Goal: Information Seeking & Learning: Learn about a topic

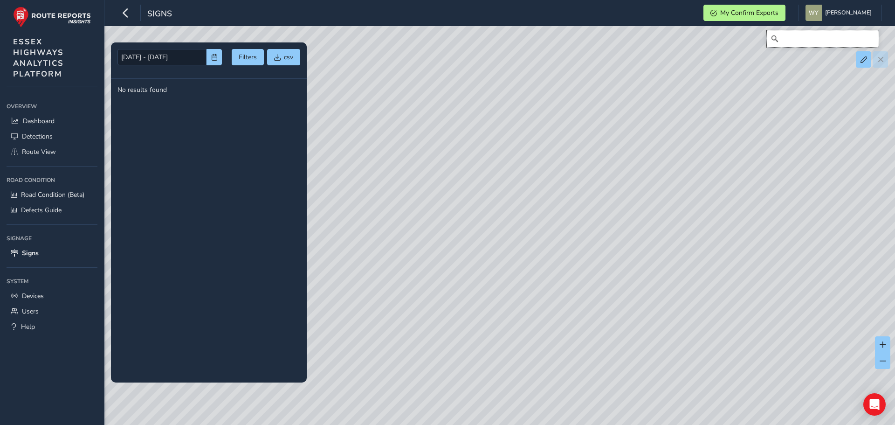
click at [796, 41] on input "Search" at bounding box center [823, 38] width 112 height 17
drag, startPoint x: 819, startPoint y: 40, endPoint x: 809, endPoint y: 40, distance: 9.3
click at [809, 40] on input "southernay" at bounding box center [823, 38] width 112 height 17
type input "s"
drag, startPoint x: 601, startPoint y: 304, endPoint x: 624, endPoint y: 182, distance: 124.0
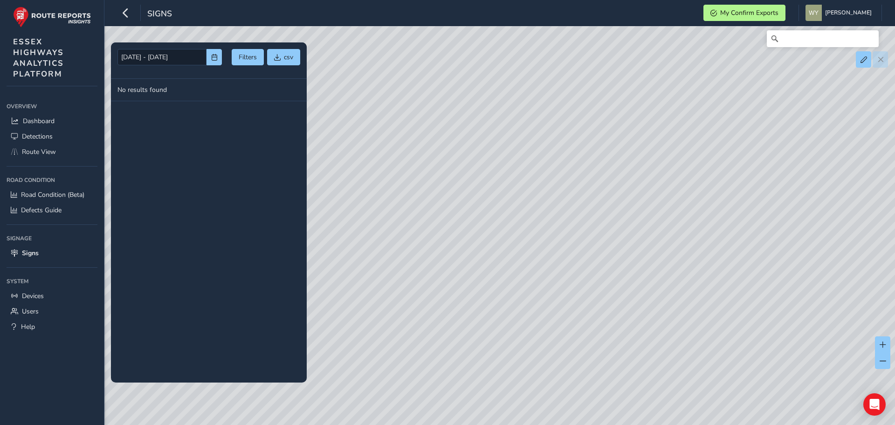
click at [642, 183] on div at bounding box center [447, 212] width 895 height 425
drag, startPoint x: 569, startPoint y: 307, endPoint x: 523, endPoint y: 26, distance: 284.9
click at [523, 26] on div at bounding box center [447, 212] width 895 height 425
drag, startPoint x: 552, startPoint y: 400, endPoint x: 544, endPoint y: 257, distance: 143.4
click at [544, 257] on div at bounding box center [447, 212] width 895 height 425
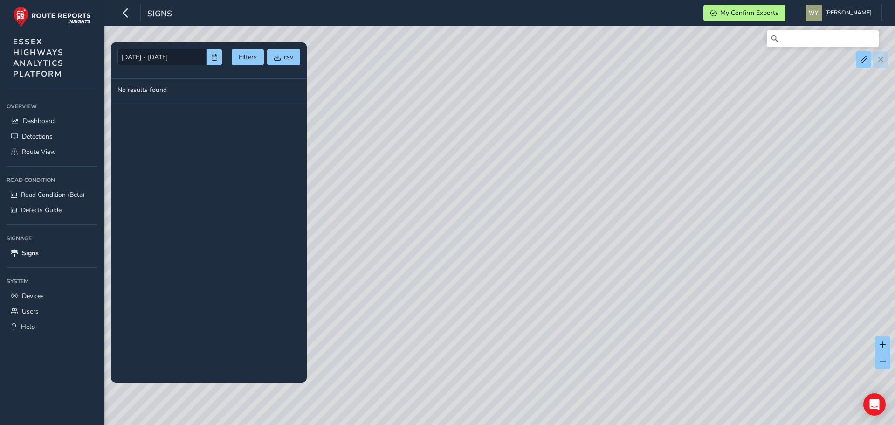
drag, startPoint x: 526, startPoint y: 117, endPoint x: 516, endPoint y: 195, distance: 79.0
click at [516, 195] on div at bounding box center [447, 212] width 895 height 425
drag, startPoint x: 618, startPoint y: 122, endPoint x: 651, endPoint y: 236, distance: 118.3
click at [651, 236] on div at bounding box center [447, 212] width 895 height 425
click at [434, 174] on div at bounding box center [447, 212] width 895 height 425
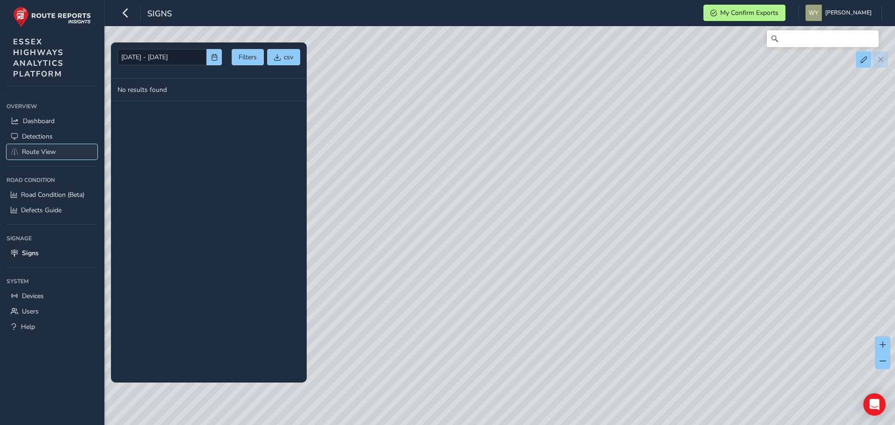
click at [38, 149] on span "Route View" at bounding box center [39, 151] width 34 height 9
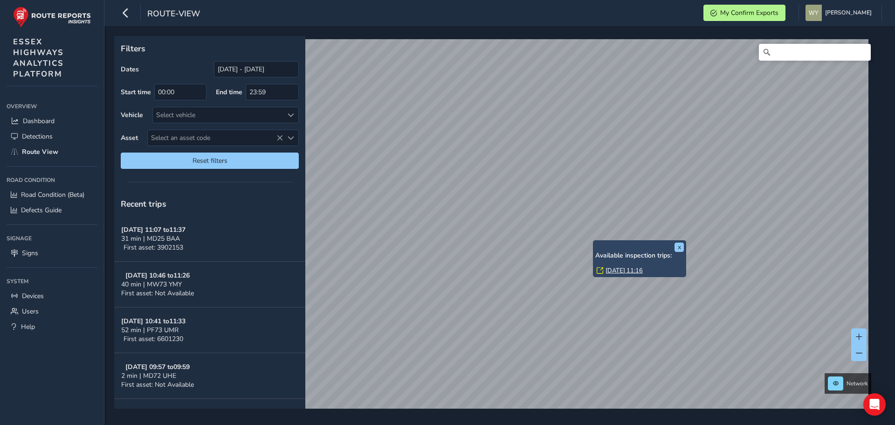
click at [616, 273] on link "[DATE] 11:16" at bounding box center [624, 270] width 37 height 8
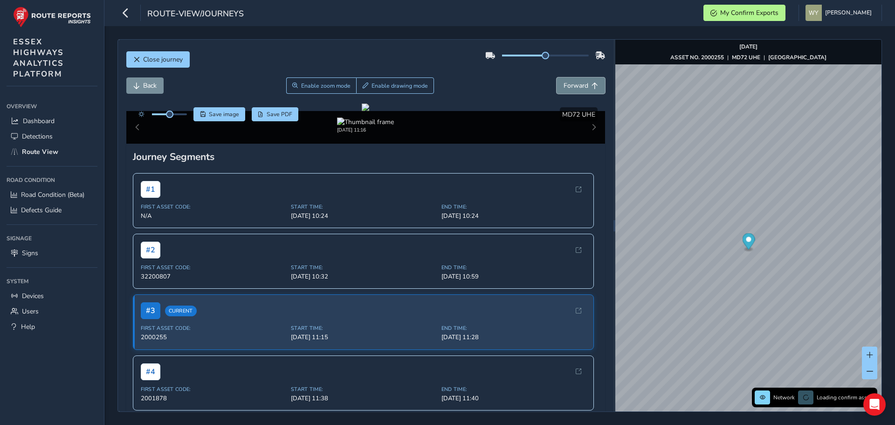
click at [576, 87] on span "Forward" at bounding box center [576, 85] width 25 height 9
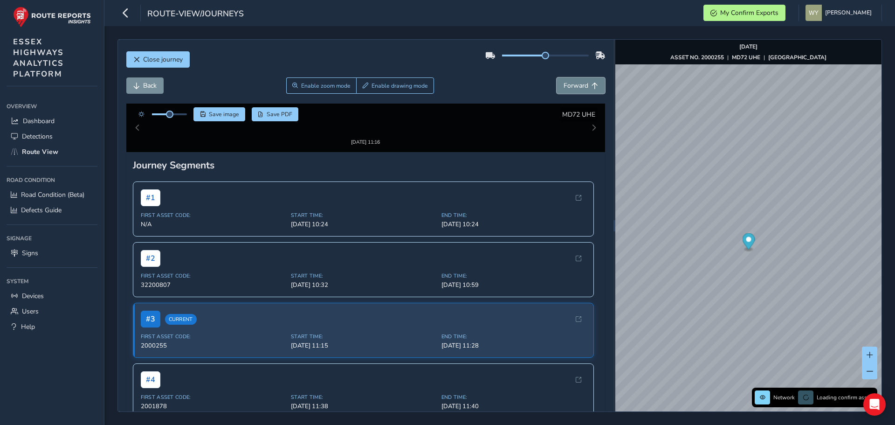
click at [576, 87] on span "Forward" at bounding box center [576, 85] width 25 height 9
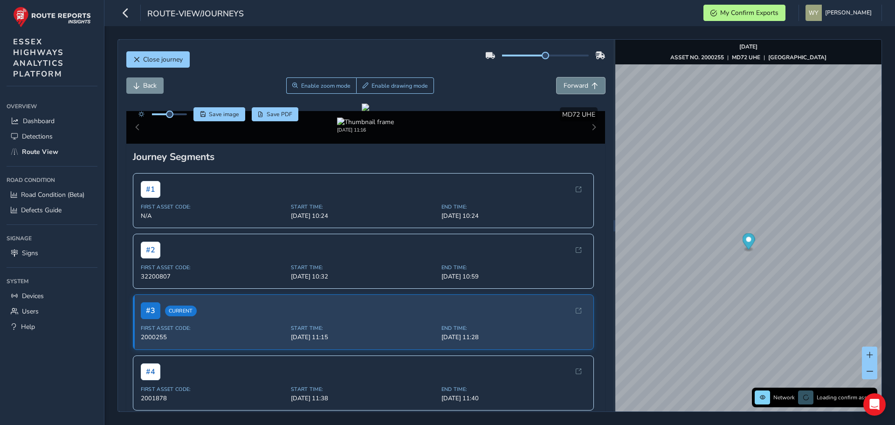
click at [576, 87] on span "Forward" at bounding box center [576, 85] width 25 height 9
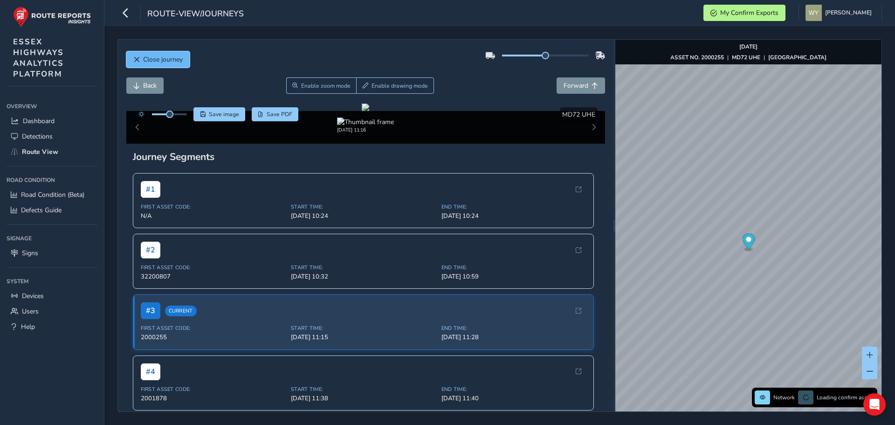
click at [150, 56] on span "Close journey" at bounding box center [163, 59] width 40 height 9
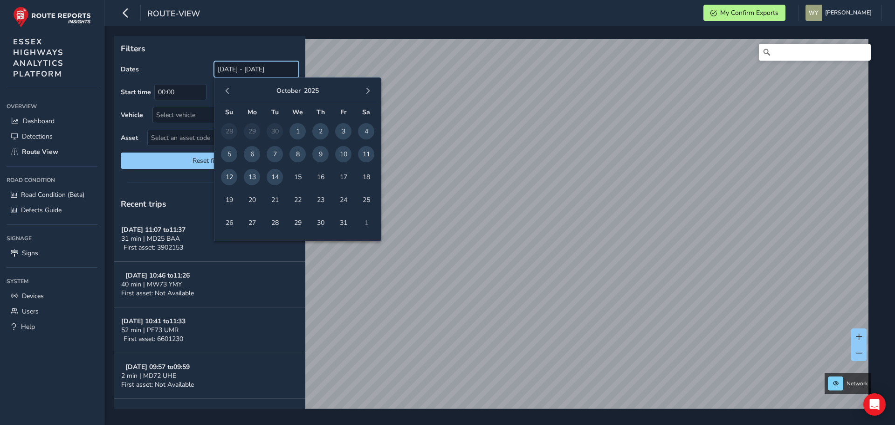
click at [271, 63] on input "[DATE] - [DATE]" at bounding box center [256, 69] width 85 height 16
click at [226, 85] on button "button" at bounding box center [227, 90] width 13 height 13
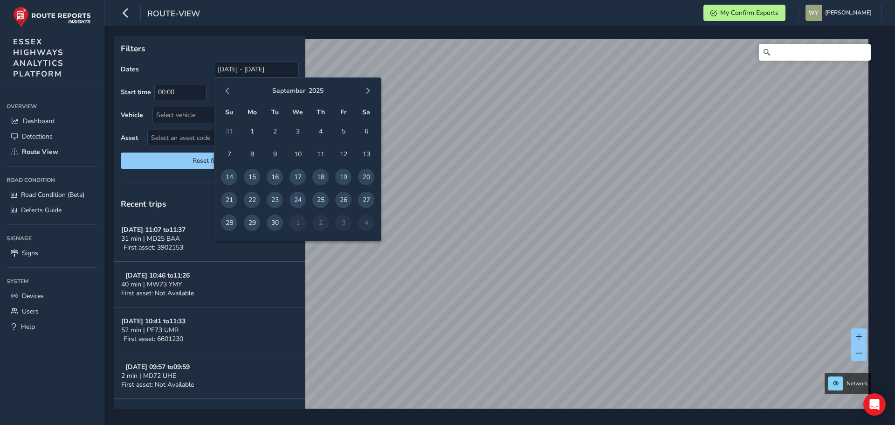
click at [226, 85] on button "button" at bounding box center [227, 90] width 13 height 13
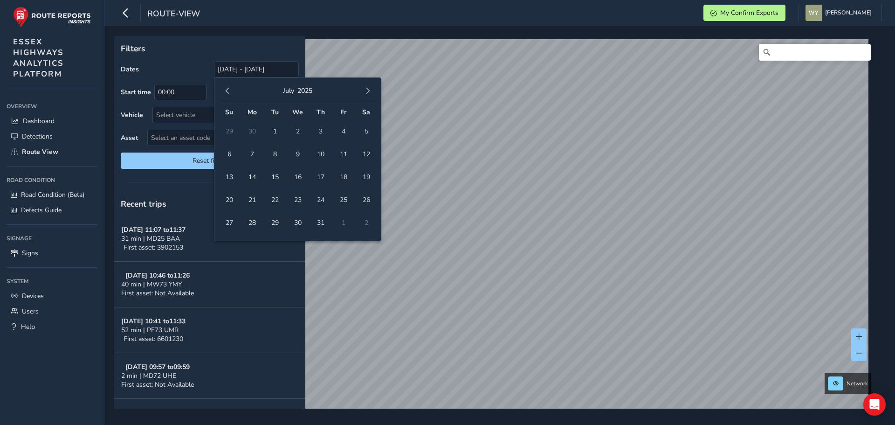
click at [226, 85] on button "button" at bounding box center [227, 90] width 13 height 13
click at [272, 129] on span "1" at bounding box center [275, 131] width 16 height 16
click at [365, 88] on span "button" at bounding box center [368, 91] width 7 height 7
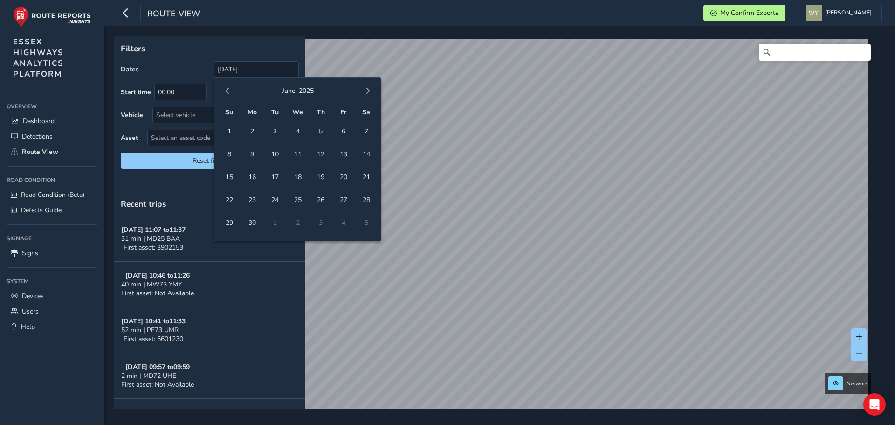
click at [365, 88] on span "button" at bounding box center [368, 91] width 7 height 7
click at [229, 239] on span "31" at bounding box center [229, 245] width 16 height 16
type input "[DATE] - [DATE]"
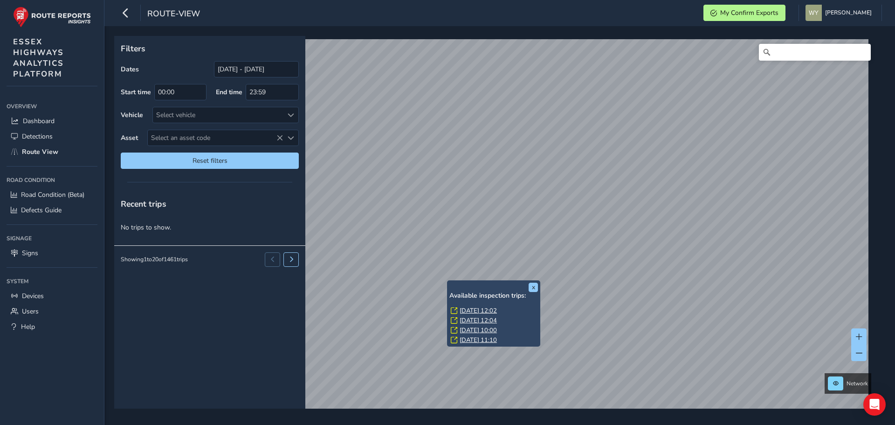
click at [459, 310] on div "[DATE] 12:02" at bounding box center [494, 310] width 87 height 8
click at [470, 309] on link "[DATE] 12:02" at bounding box center [478, 310] width 37 height 8
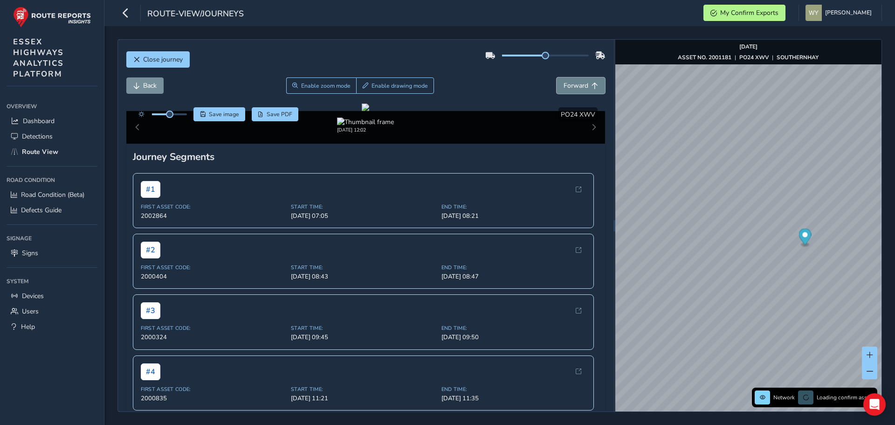
click at [569, 86] on span "Forward" at bounding box center [576, 85] width 25 height 9
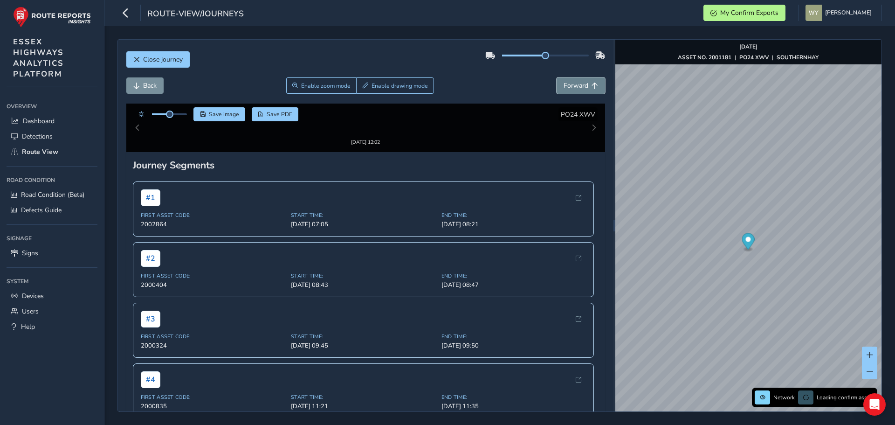
click at [569, 86] on span "Forward" at bounding box center [576, 85] width 25 height 9
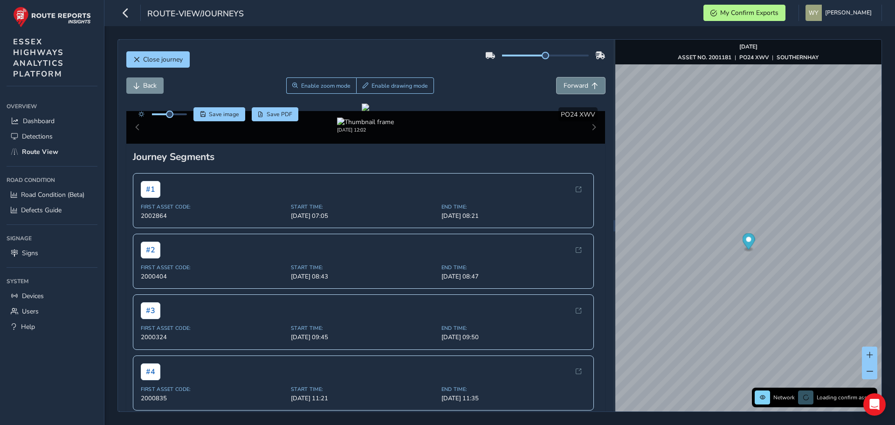
click at [569, 86] on span "Forward" at bounding box center [576, 85] width 25 height 9
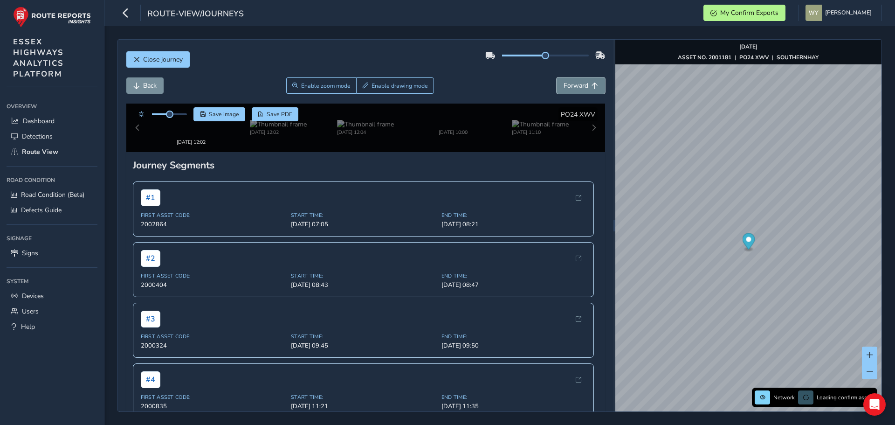
click at [569, 86] on span "Forward" at bounding box center [576, 85] width 25 height 9
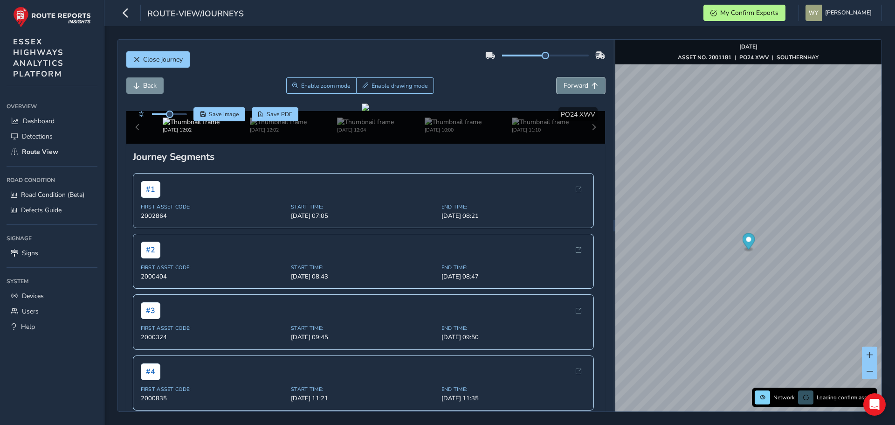
click at [569, 86] on span "Forward" at bounding box center [576, 85] width 25 height 9
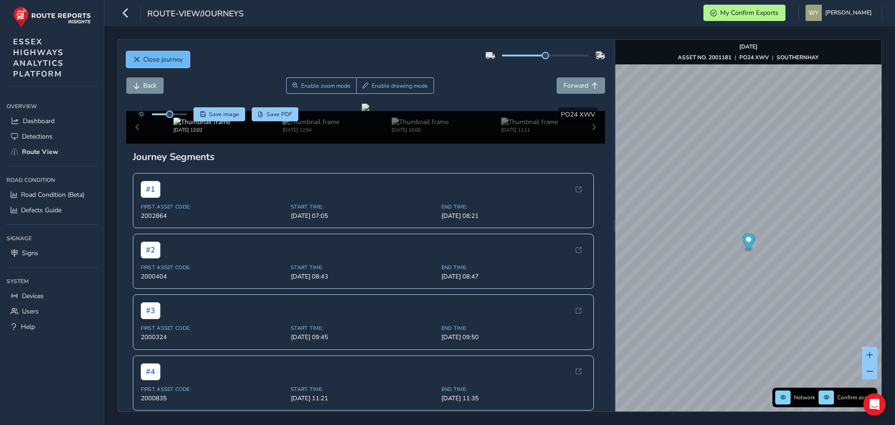
click at [150, 56] on span "Close journey" at bounding box center [163, 59] width 40 height 9
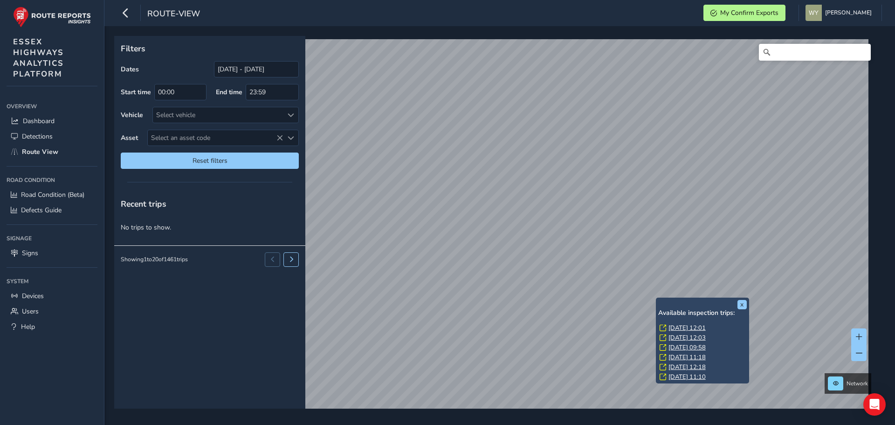
click at [679, 326] on link "[DATE] 12:01" at bounding box center [687, 328] width 37 height 8
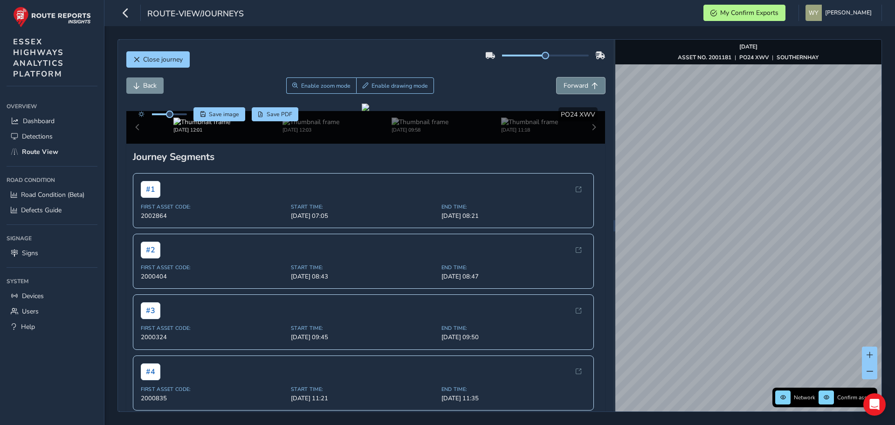
click at [579, 86] on span "Forward" at bounding box center [576, 85] width 25 height 9
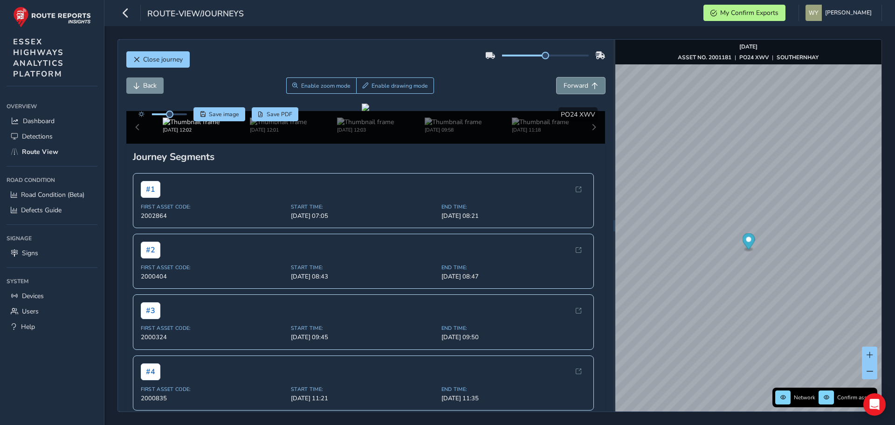
click at [579, 86] on span "Forward" at bounding box center [576, 85] width 25 height 9
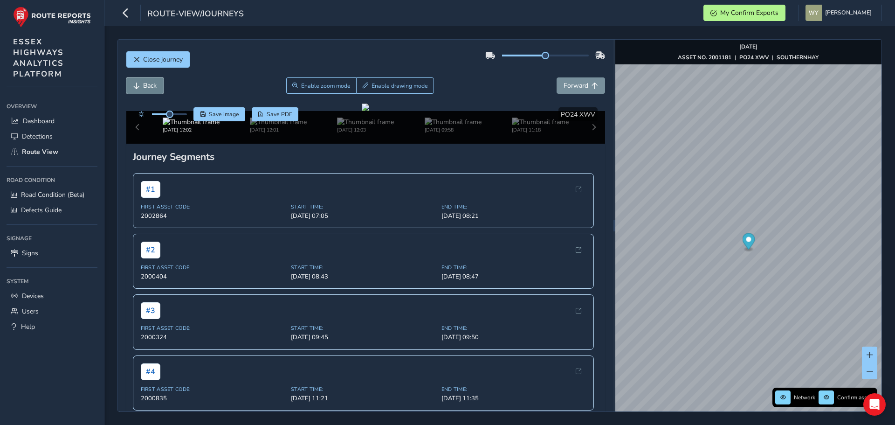
click at [151, 82] on span "Back" at bounding box center [150, 85] width 14 height 9
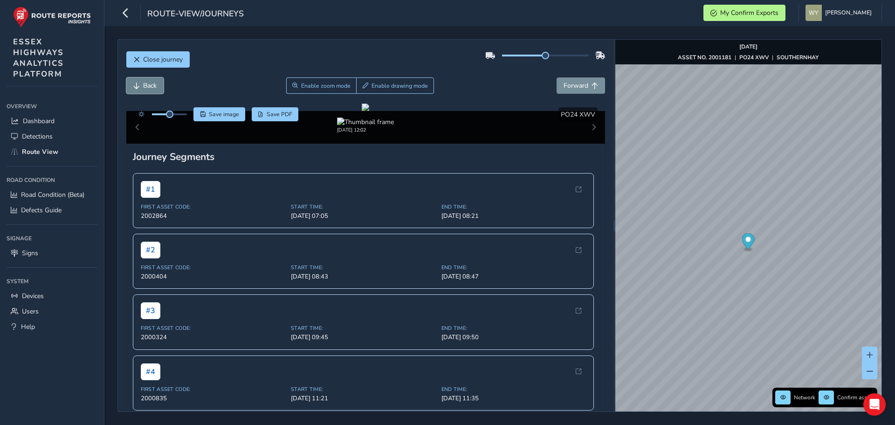
click at [151, 82] on span "Back" at bounding box center [150, 85] width 14 height 9
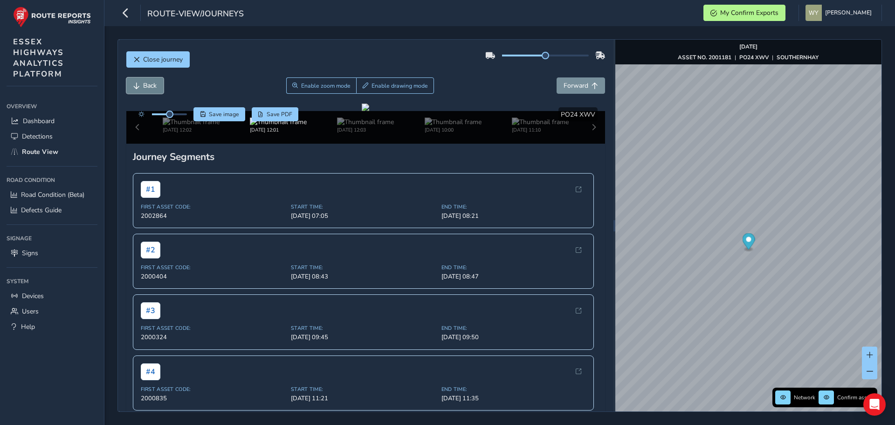
click at [151, 82] on span "Back" at bounding box center [150, 85] width 14 height 9
click at [578, 89] on span "Forward" at bounding box center [576, 85] width 25 height 9
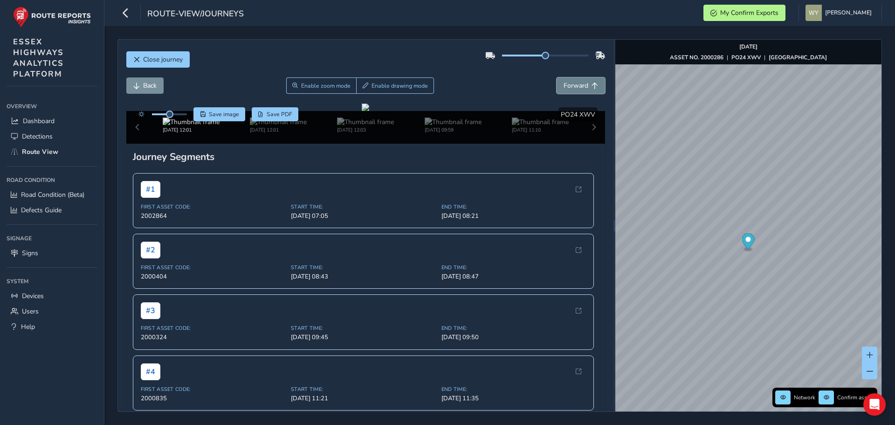
click at [578, 89] on span "Forward" at bounding box center [576, 85] width 25 height 9
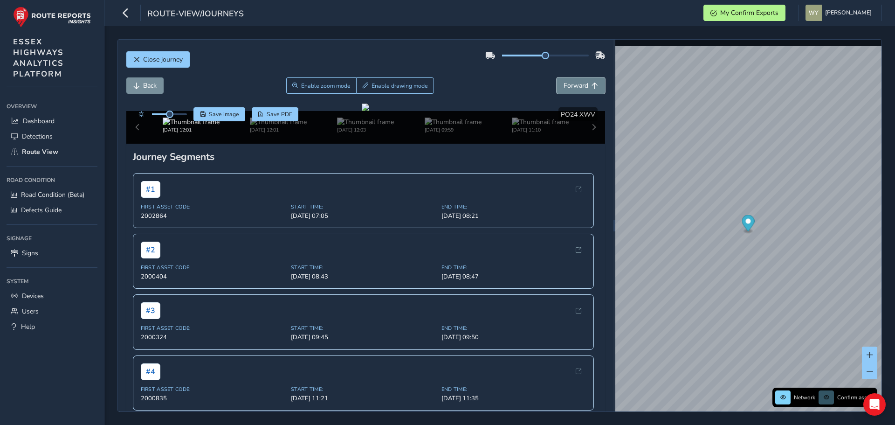
click at [578, 89] on span "Forward" at bounding box center [576, 85] width 25 height 9
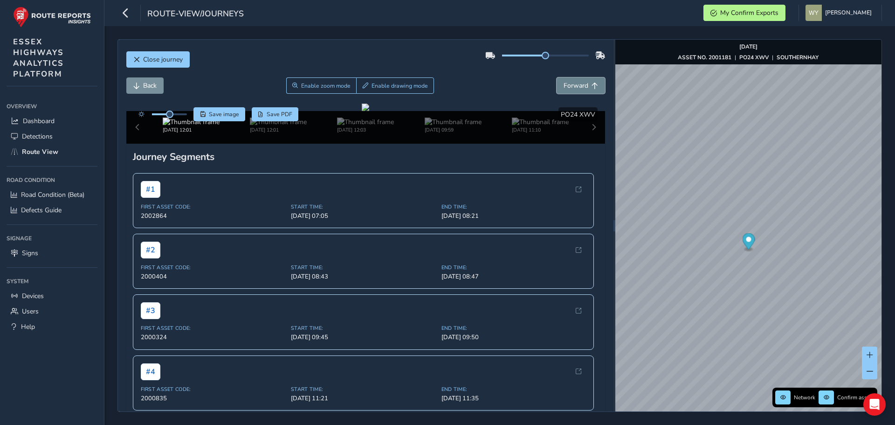
click at [578, 89] on span "Forward" at bounding box center [576, 85] width 25 height 9
click at [159, 86] on button "Back" at bounding box center [144, 85] width 37 height 16
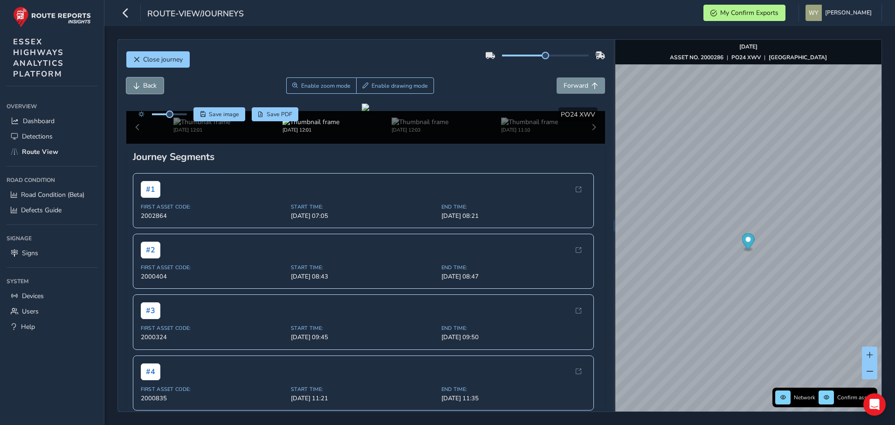
click at [159, 86] on button "Back" at bounding box center [144, 85] width 37 height 16
click at [178, 59] on span "Close journey" at bounding box center [163, 59] width 40 height 9
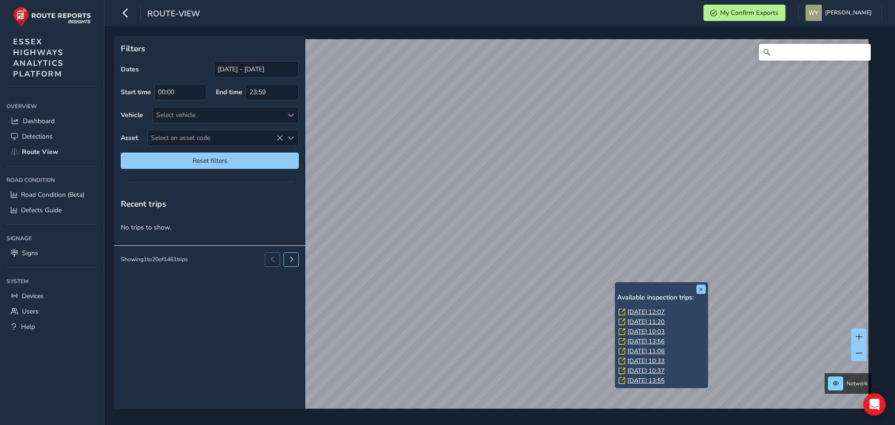
click at [648, 312] on link "[DATE] 12:07" at bounding box center [646, 312] width 37 height 8
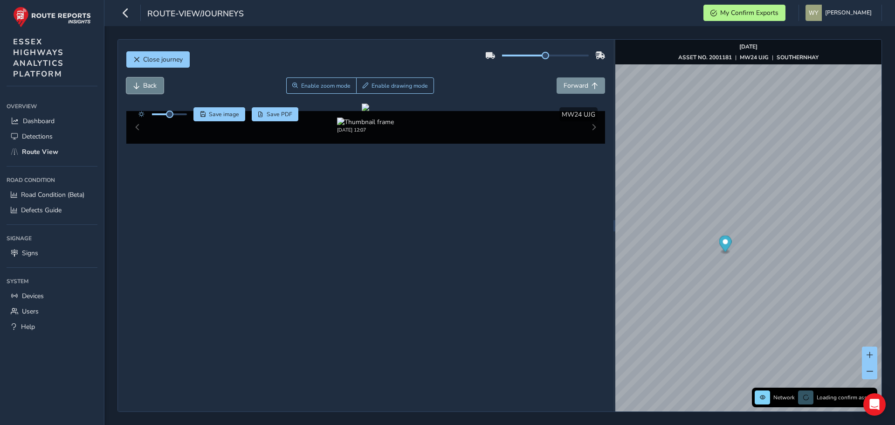
click at [151, 84] on span "Back" at bounding box center [150, 85] width 14 height 9
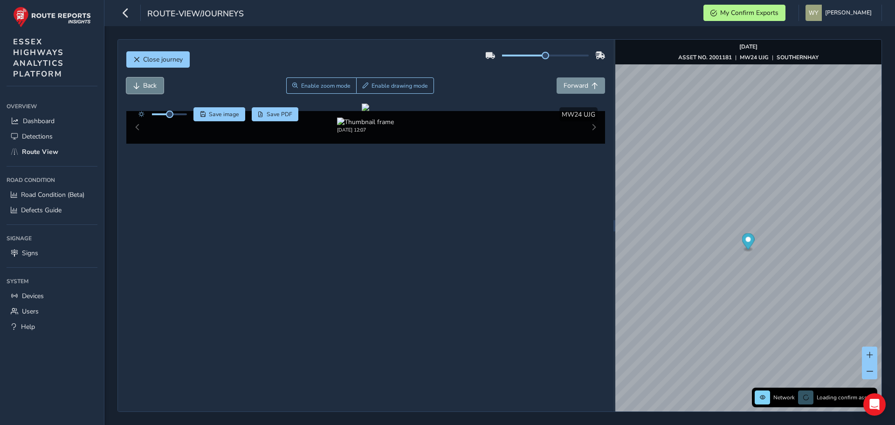
click at [151, 84] on span "Back" at bounding box center [150, 85] width 14 height 9
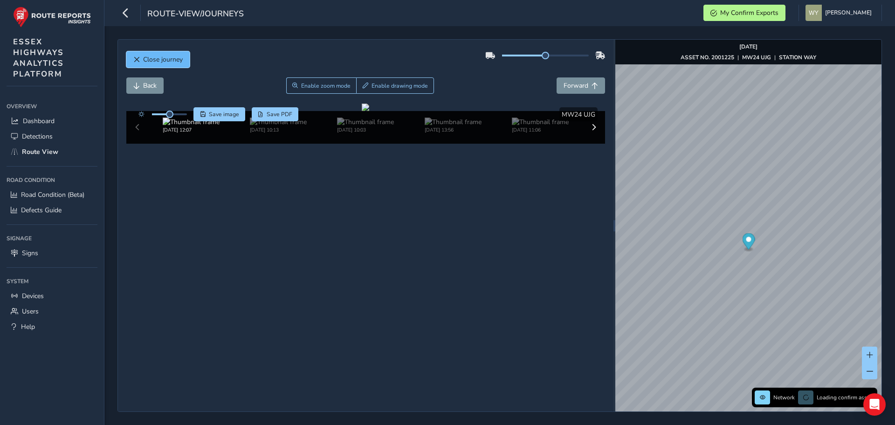
click at [155, 62] on span "Close journey" at bounding box center [163, 59] width 40 height 9
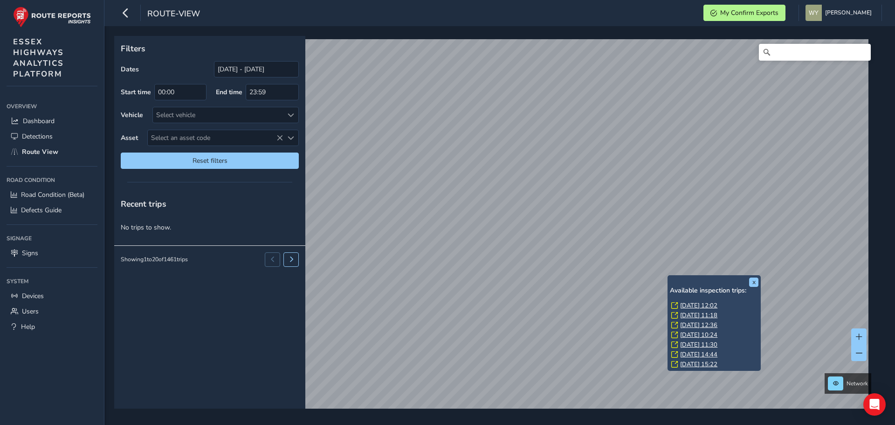
click at [682, 302] on link "[DATE] 12:02" at bounding box center [698, 305] width 37 height 8
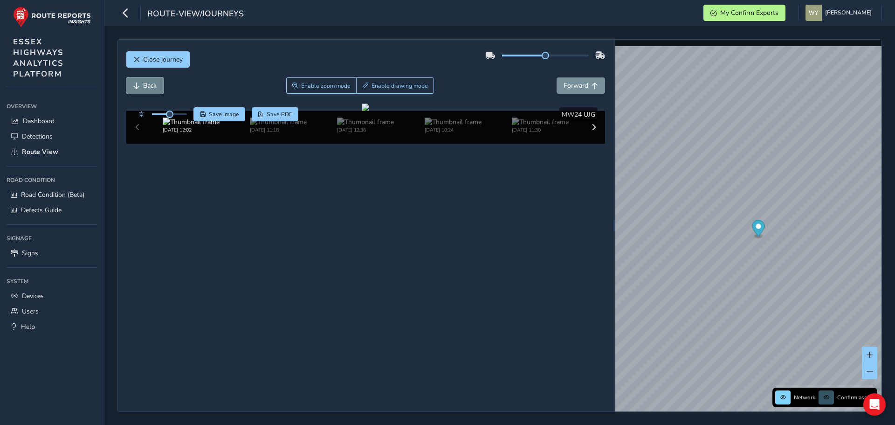
click at [143, 83] on button "Back" at bounding box center [144, 85] width 37 height 16
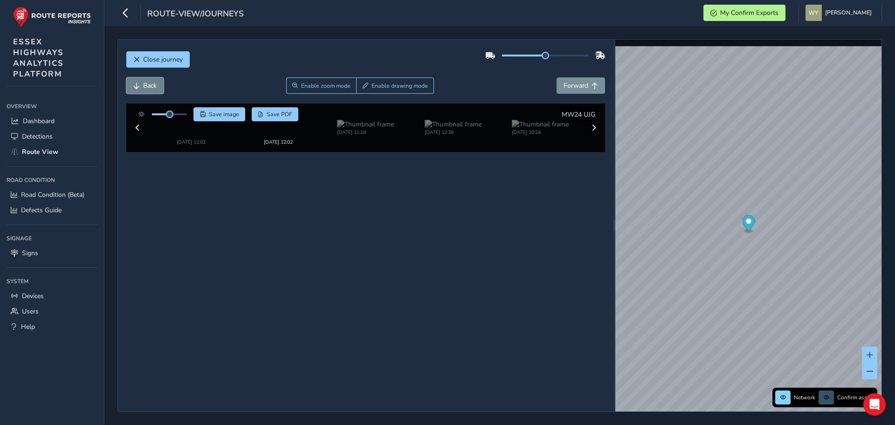
click at [143, 83] on span "Back" at bounding box center [150, 85] width 14 height 9
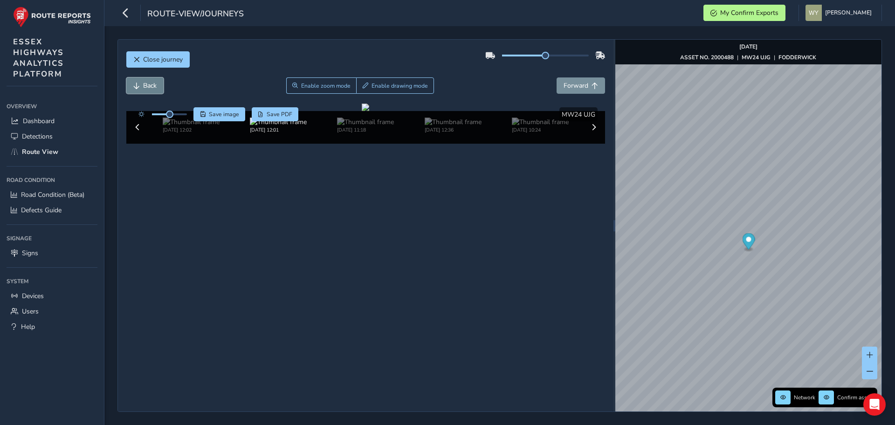
click at [143, 83] on span "Back" at bounding box center [150, 85] width 14 height 9
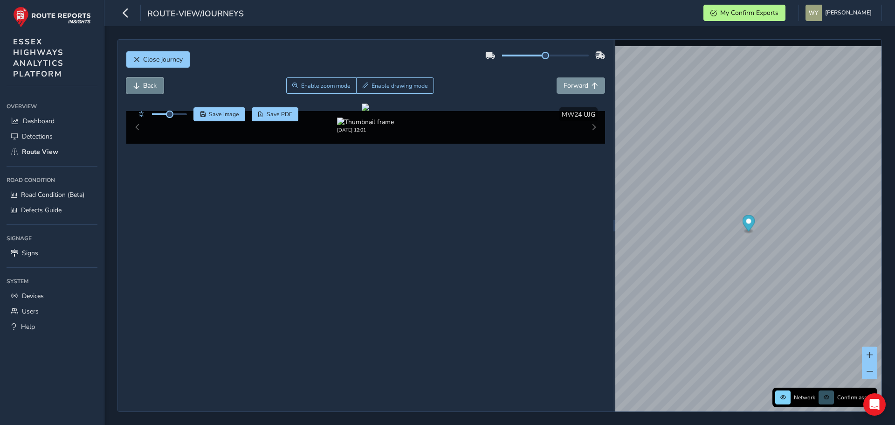
click at [143, 83] on span "Back" at bounding box center [150, 85] width 14 height 9
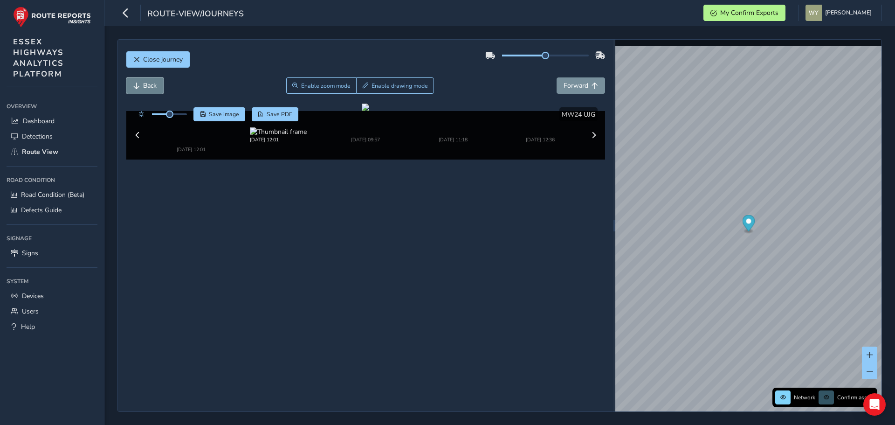
click at [143, 83] on span "Back" at bounding box center [150, 85] width 14 height 9
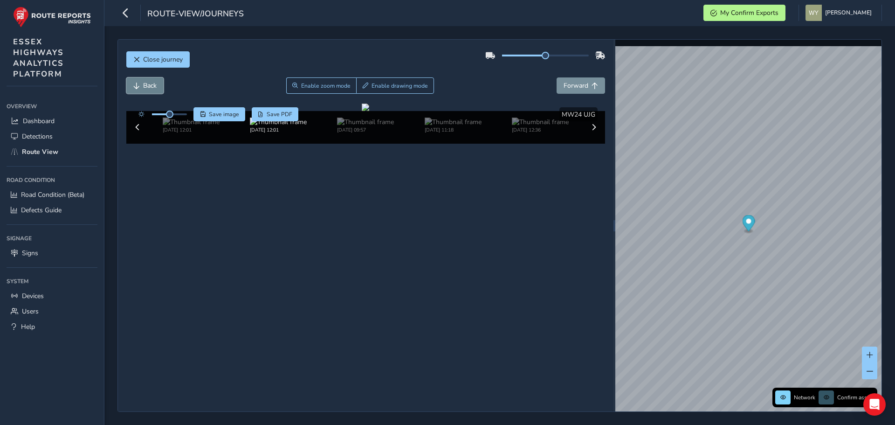
click at [143, 83] on span "Back" at bounding box center [150, 85] width 14 height 9
click at [574, 89] on span "Forward" at bounding box center [576, 85] width 25 height 9
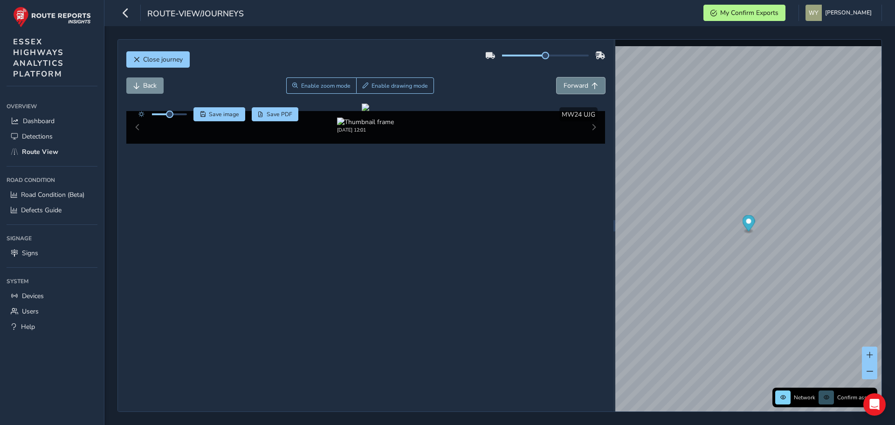
click at [574, 89] on span "Forward" at bounding box center [576, 85] width 25 height 9
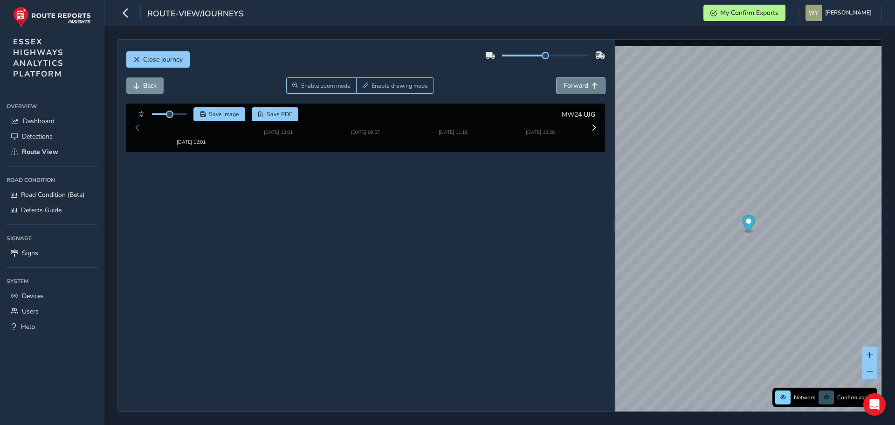
click at [574, 89] on span "Forward" at bounding box center [576, 85] width 25 height 9
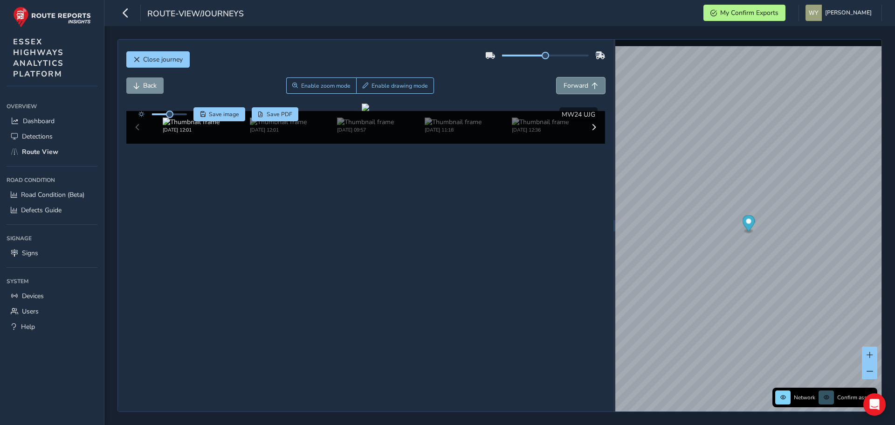
click at [574, 89] on span "Forward" at bounding box center [576, 85] width 25 height 9
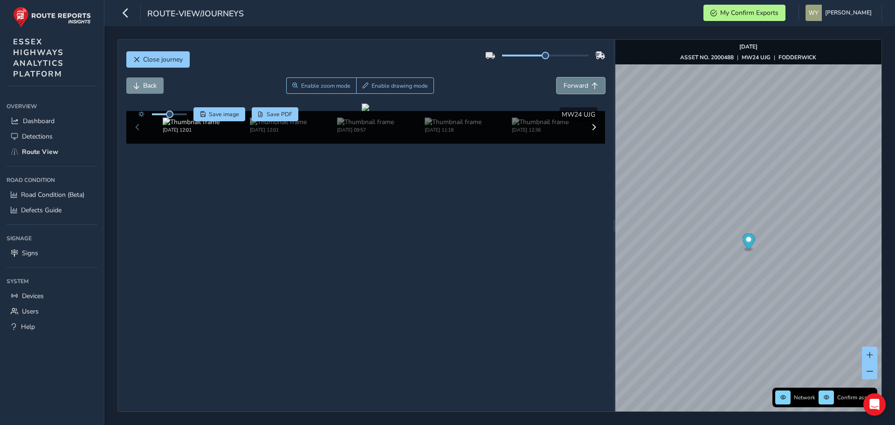
click at [574, 89] on span "Forward" at bounding box center [576, 85] width 25 height 9
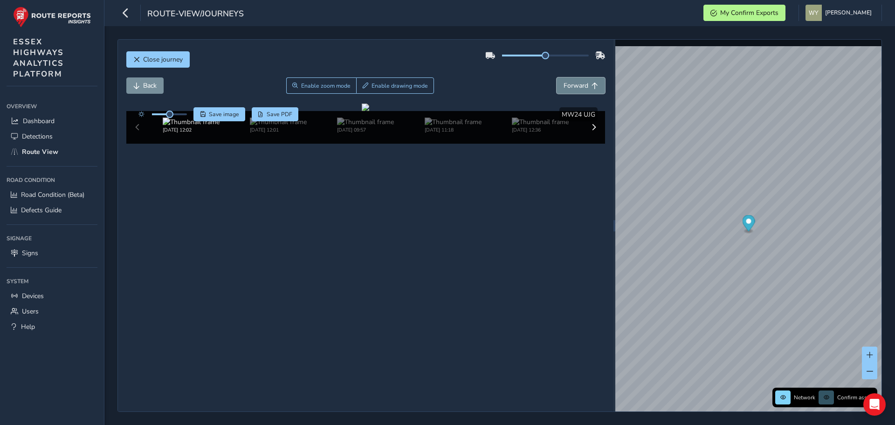
click at [574, 89] on span "Forward" at bounding box center [576, 85] width 25 height 9
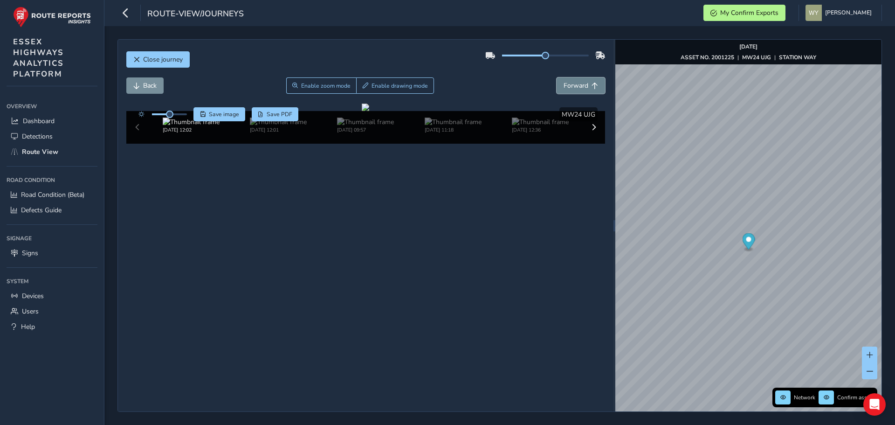
click at [574, 89] on span "Forward" at bounding box center [576, 85] width 25 height 9
click at [146, 90] on button "Back" at bounding box center [144, 85] width 37 height 16
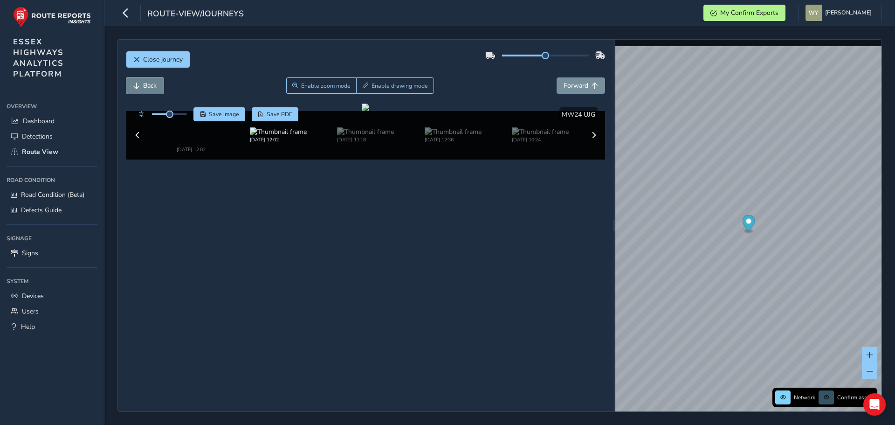
click at [146, 90] on button "Back" at bounding box center [144, 85] width 37 height 16
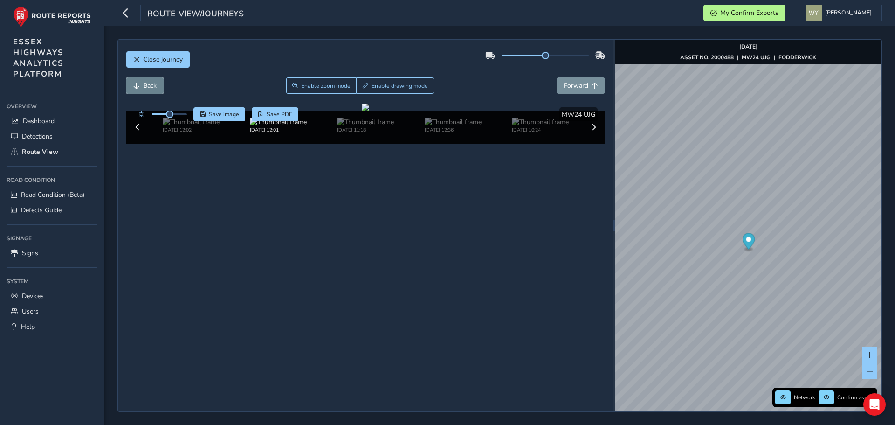
click at [146, 90] on button "Back" at bounding box center [144, 85] width 37 height 16
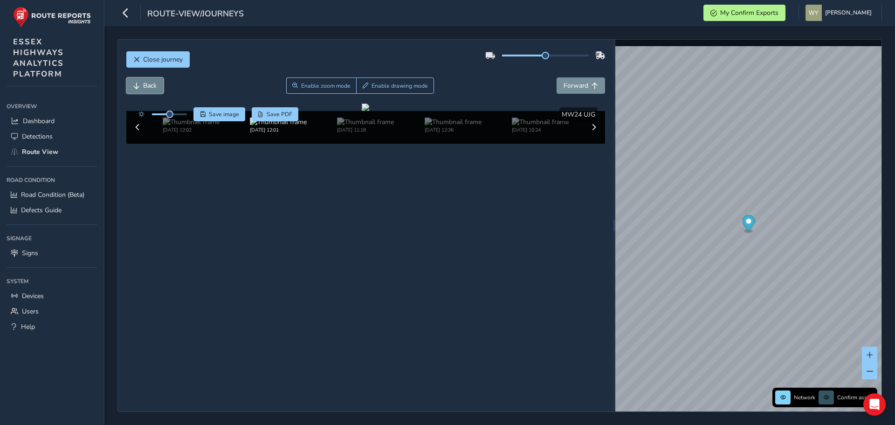
click at [146, 90] on button "Back" at bounding box center [144, 85] width 37 height 16
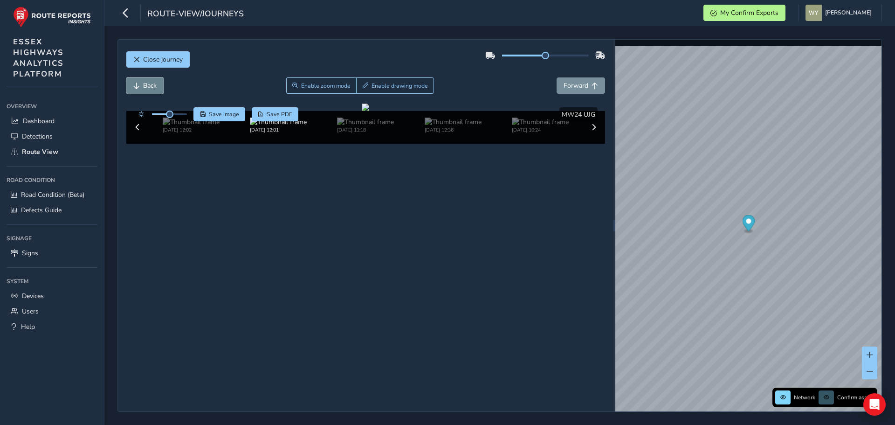
click at [146, 90] on button "Back" at bounding box center [144, 85] width 37 height 16
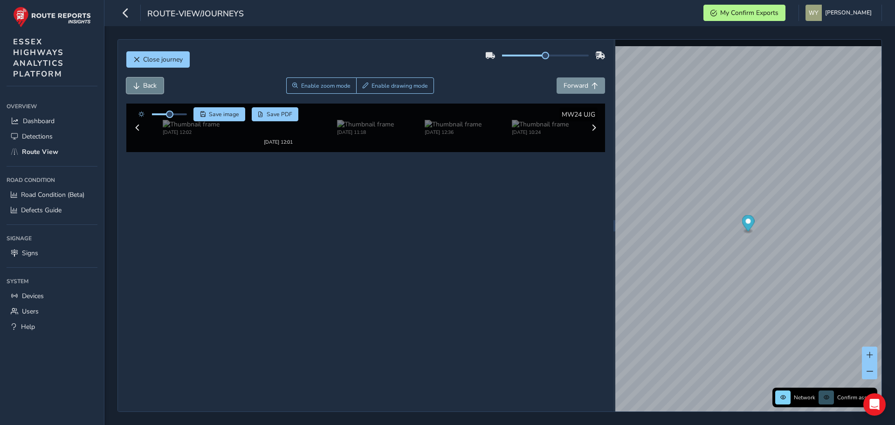
click at [146, 90] on button "Back" at bounding box center [144, 85] width 37 height 16
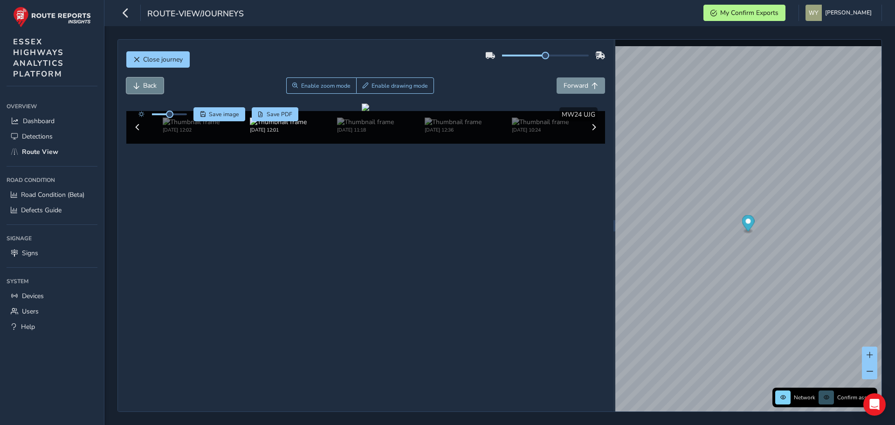
click at [146, 90] on button "Back" at bounding box center [144, 85] width 37 height 16
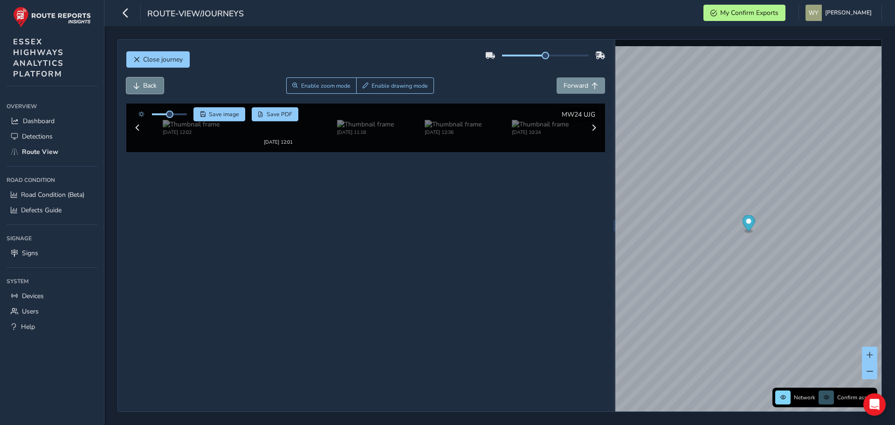
click at [146, 90] on button "Back" at bounding box center [144, 85] width 37 height 16
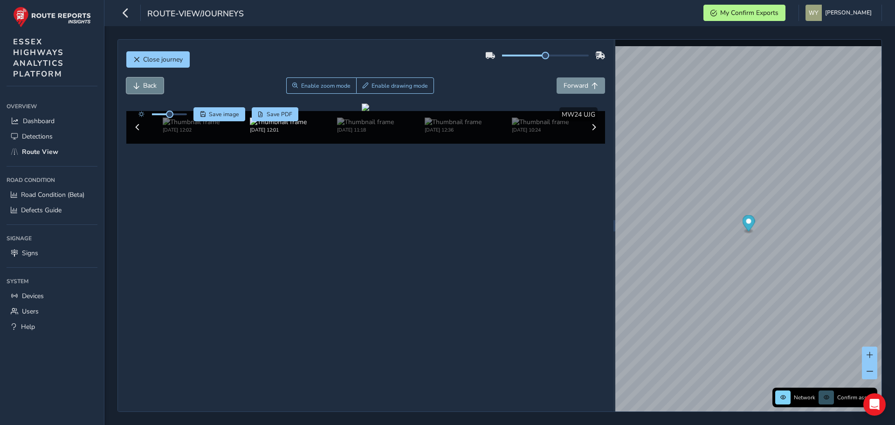
click at [146, 90] on button "Back" at bounding box center [144, 85] width 37 height 16
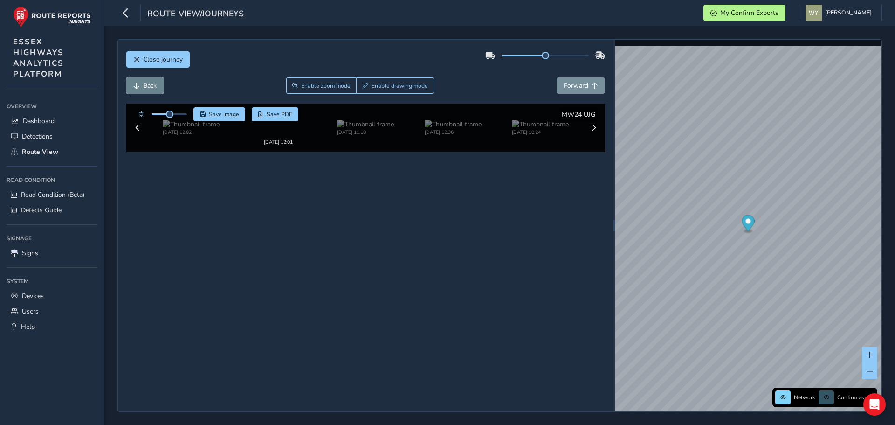
click at [146, 90] on button "Back" at bounding box center [144, 85] width 37 height 16
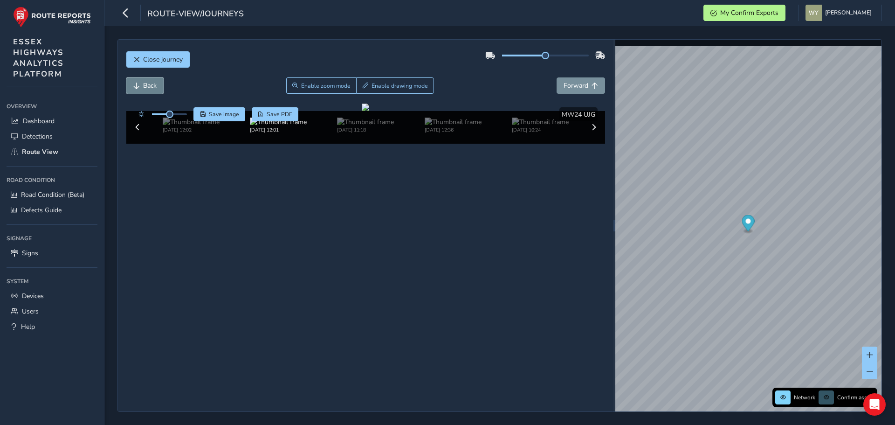
click at [146, 90] on button "Back" at bounding box center [144, 85] width 37 height 16
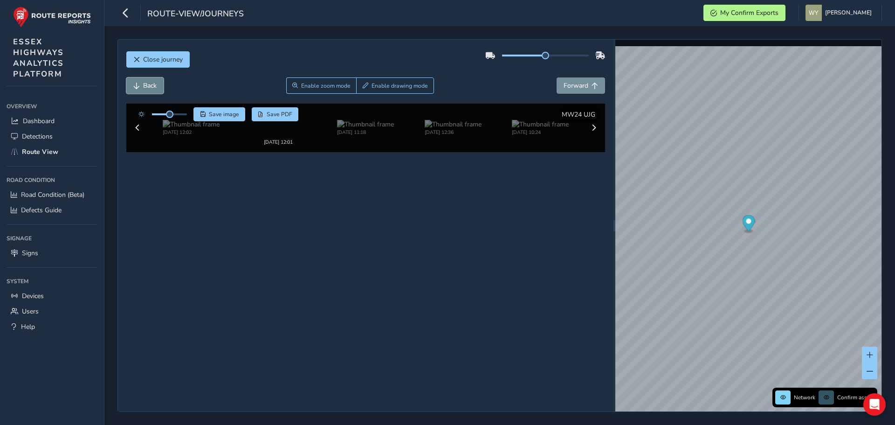
click at [146, 90] on button "Back" at bounding box center [144, 85] width 37 height 16
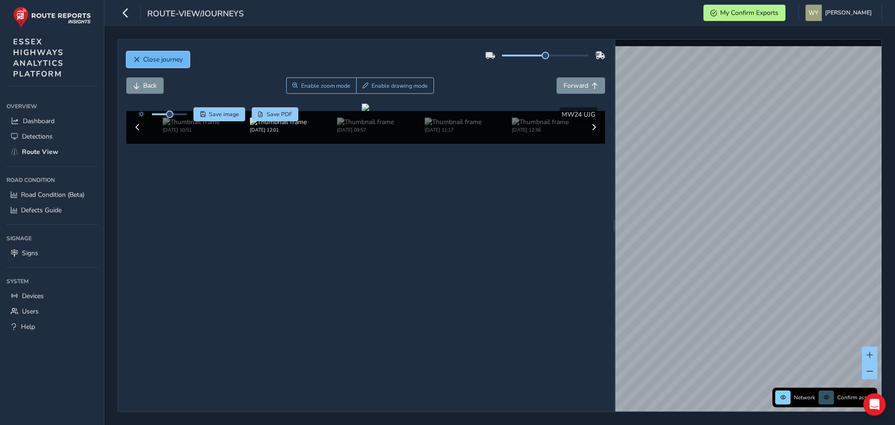
click at [151, 60] on span "Close journey" at bounding box center [163, 59] width 40 height 9
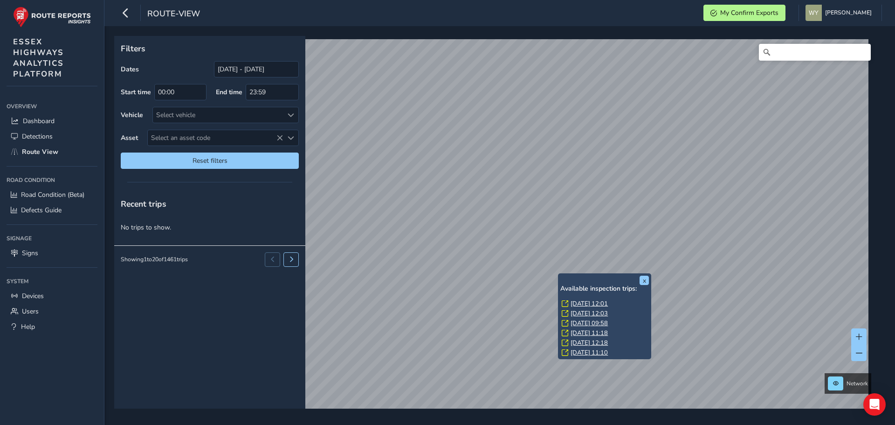
click at [587, 301] on link "[DATE] 12:01" at bounding box center [589, 303] width 37 height 8
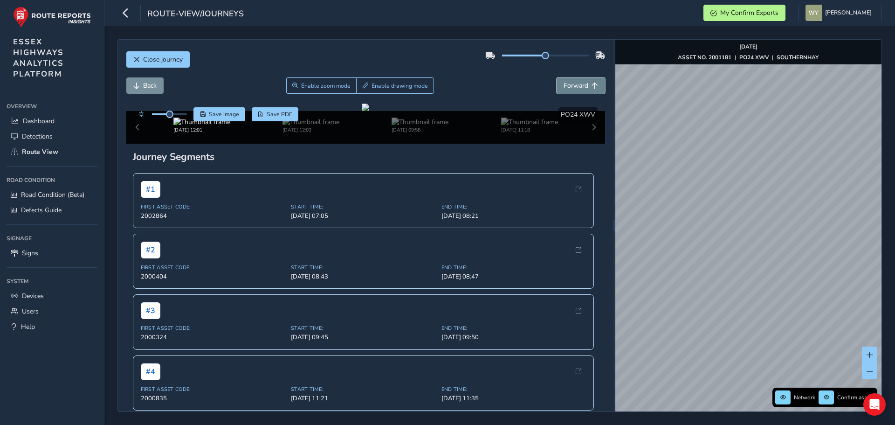
click at [580, 82] on span "Forward" at bounding box center [576, 85] width 25 height 9
click at [140, 81] on button "Back" at bounding box center [144, 85] width 37 height 16
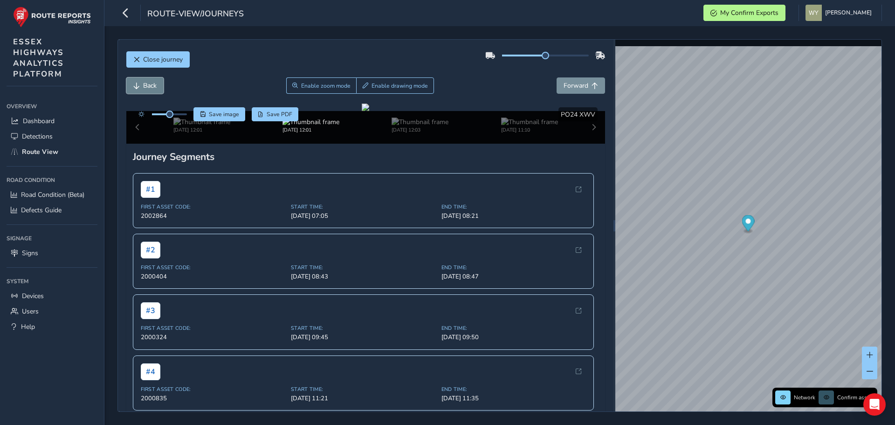
click at [140, 81] on button "Back" at bounding box center [144, 85] width 37 height 16
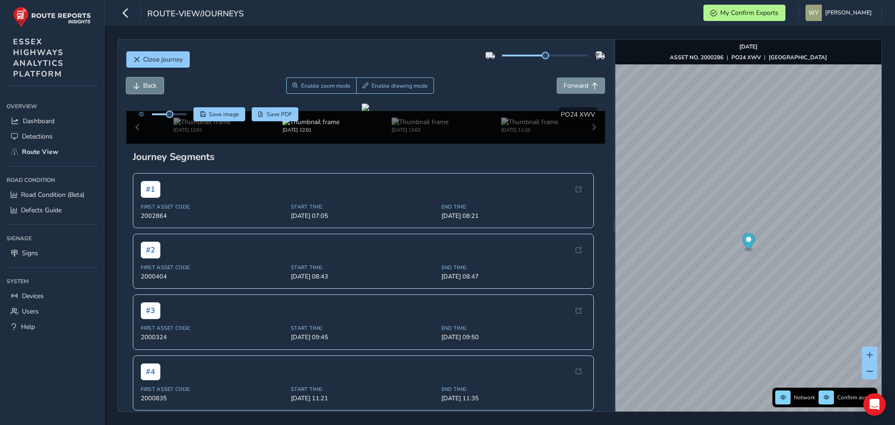
click at [140, 81] on button "Back" at bounding box center [144, 85] width 37 height 16
click at [172, 62] on span "Close journey" at bounding box center [163, 59] width 40 height 9
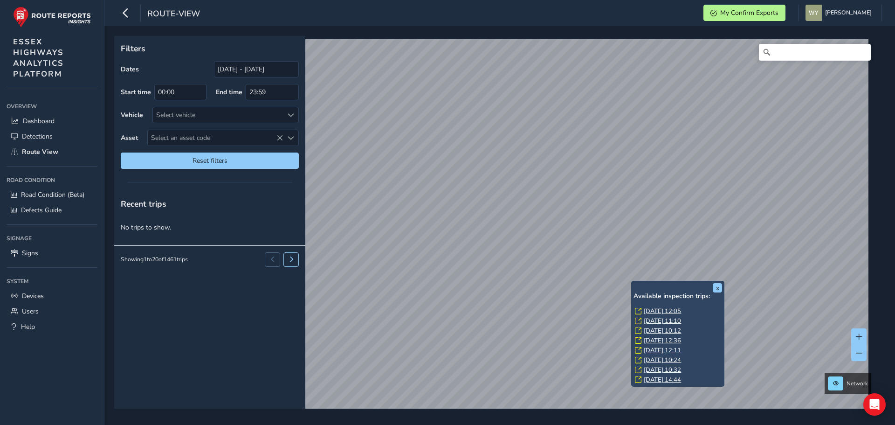
click at [662, 312] on link "[DATE] 12:05" at bounding box center [662, 311] width 37 height 8
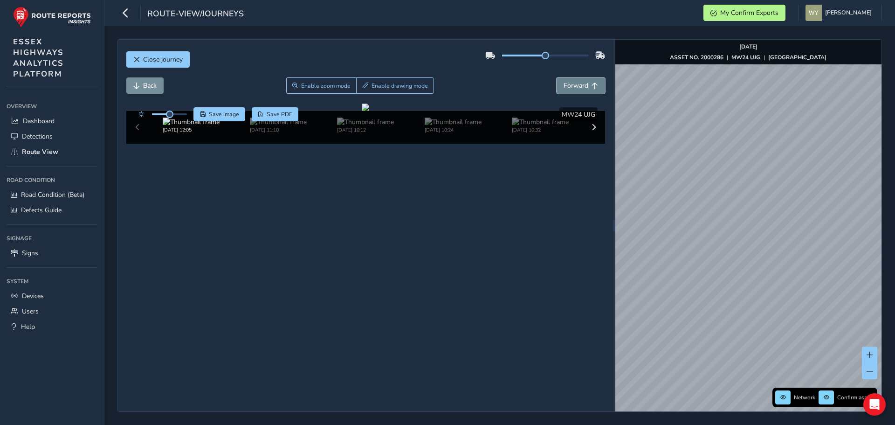
click at [592, 85] on span "Forward" at bounding box center [595, 86] width 7 height 7
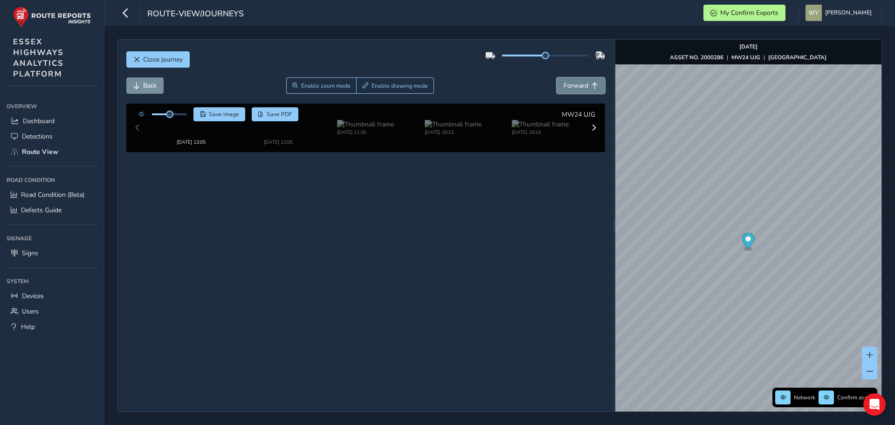
click at [592, 85] on span "Forward" at bounding box center [595, 86] width 7 height 7
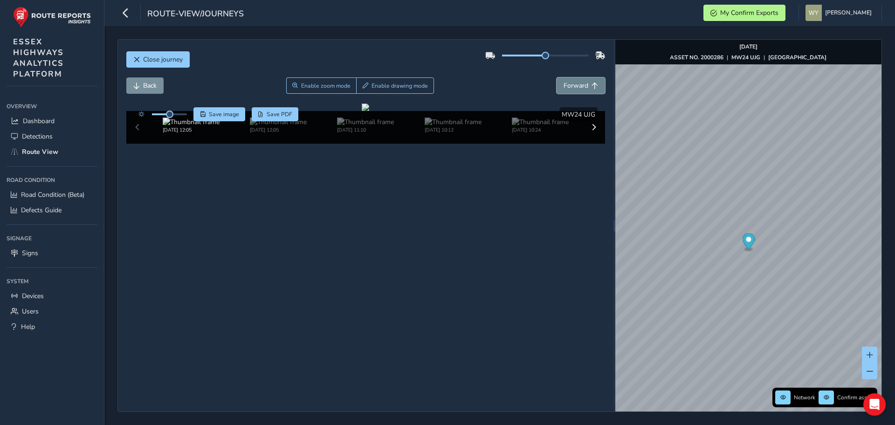
click at [592, 85] on span "Forward" at bounding box center [595, 86] width 7 height 7
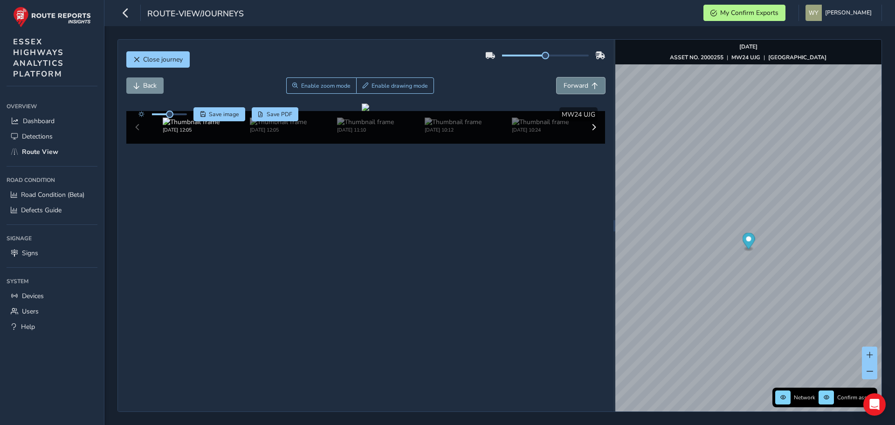
click at [592, 85] on span "Forward" at bounding box center [595, 86] width 7 height 7
